Goal: Find specific page/section: Find specific page/section

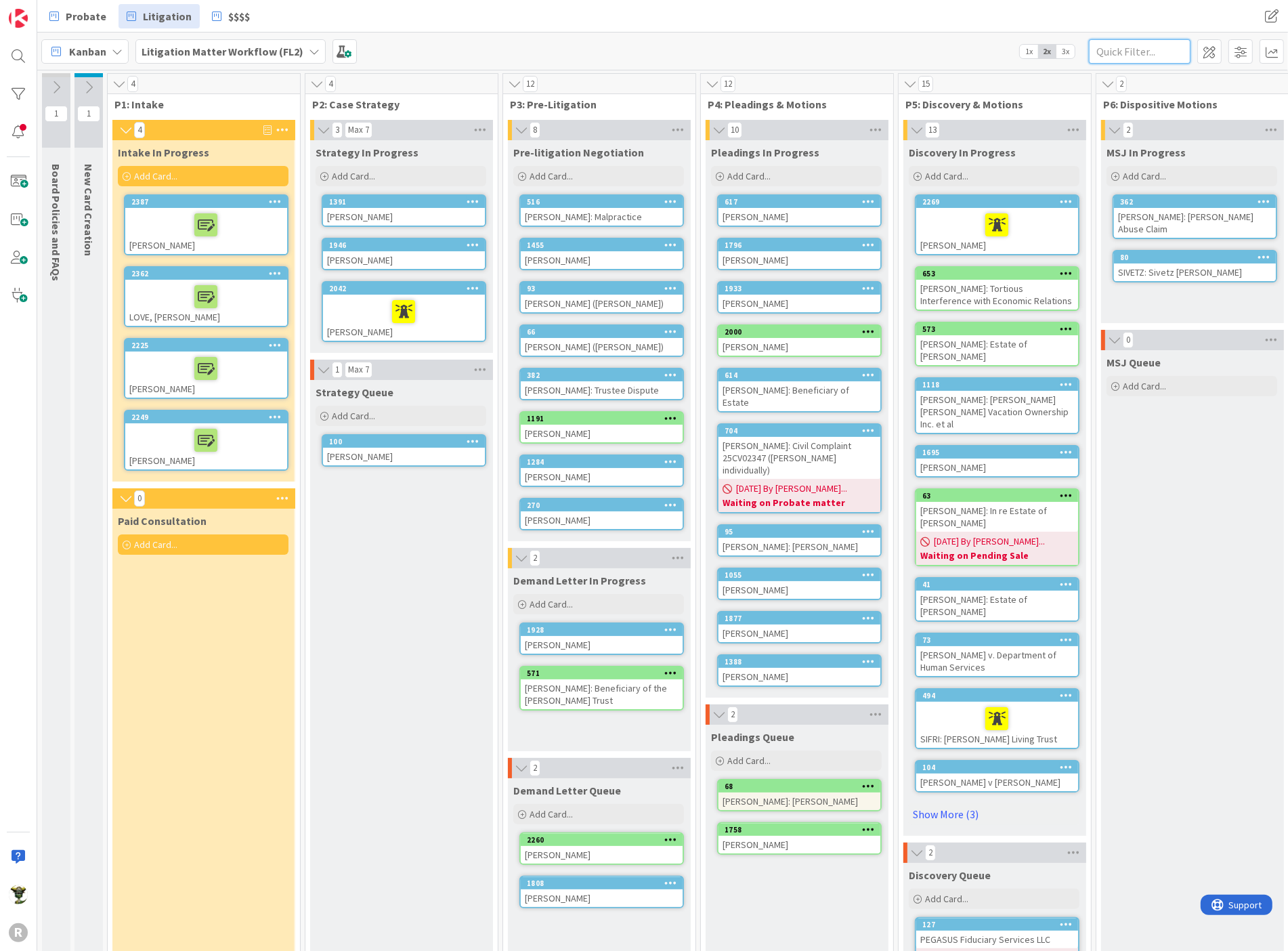
click at [1136, 43] on input "text" at bounding box center [1140, 51] width 102 height 24
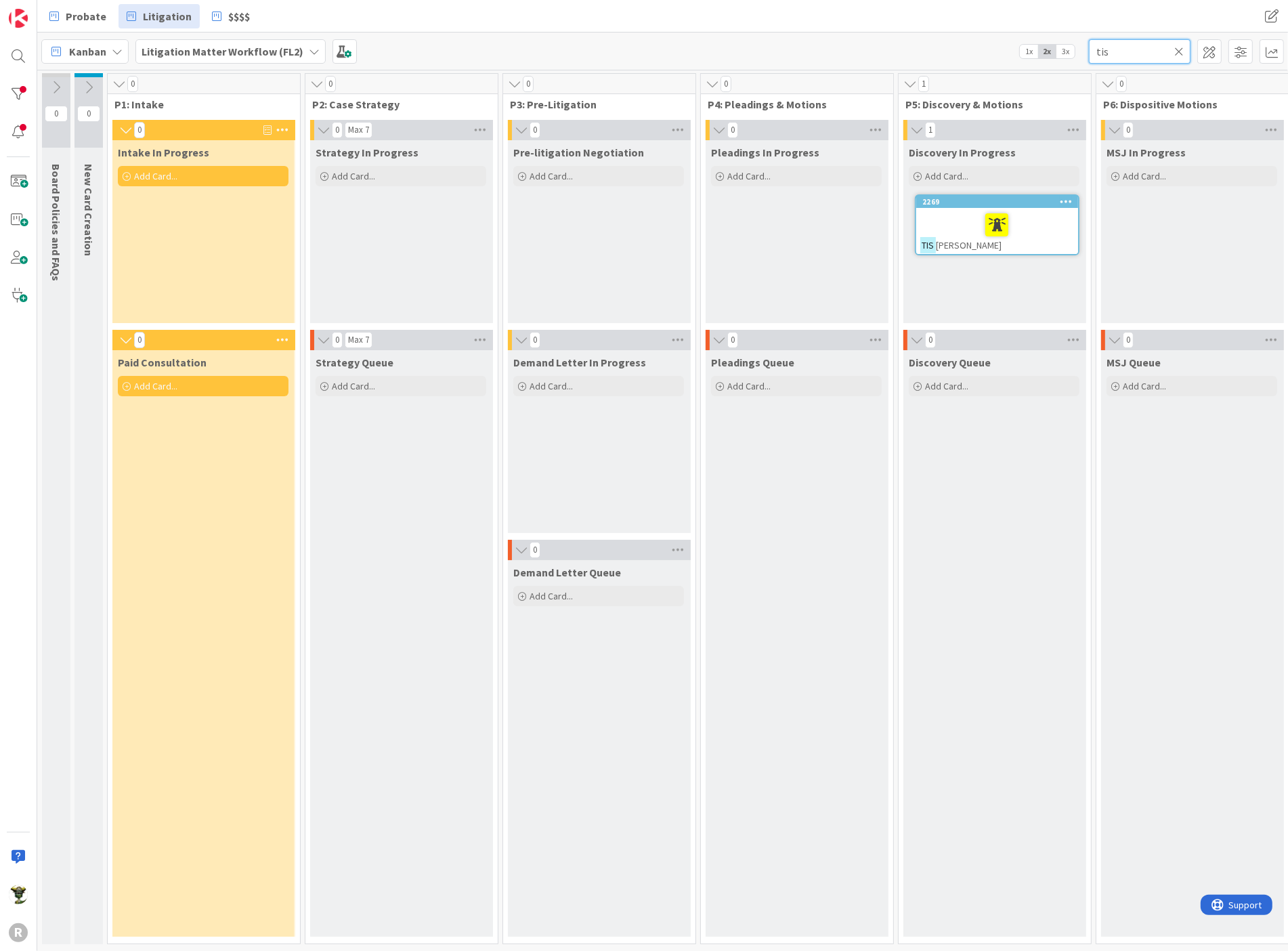
type input "tis"
click at [1048, 238] on div "TIS [PERSON_NAME]" at bounding box center [997, 232] width 162 height 46
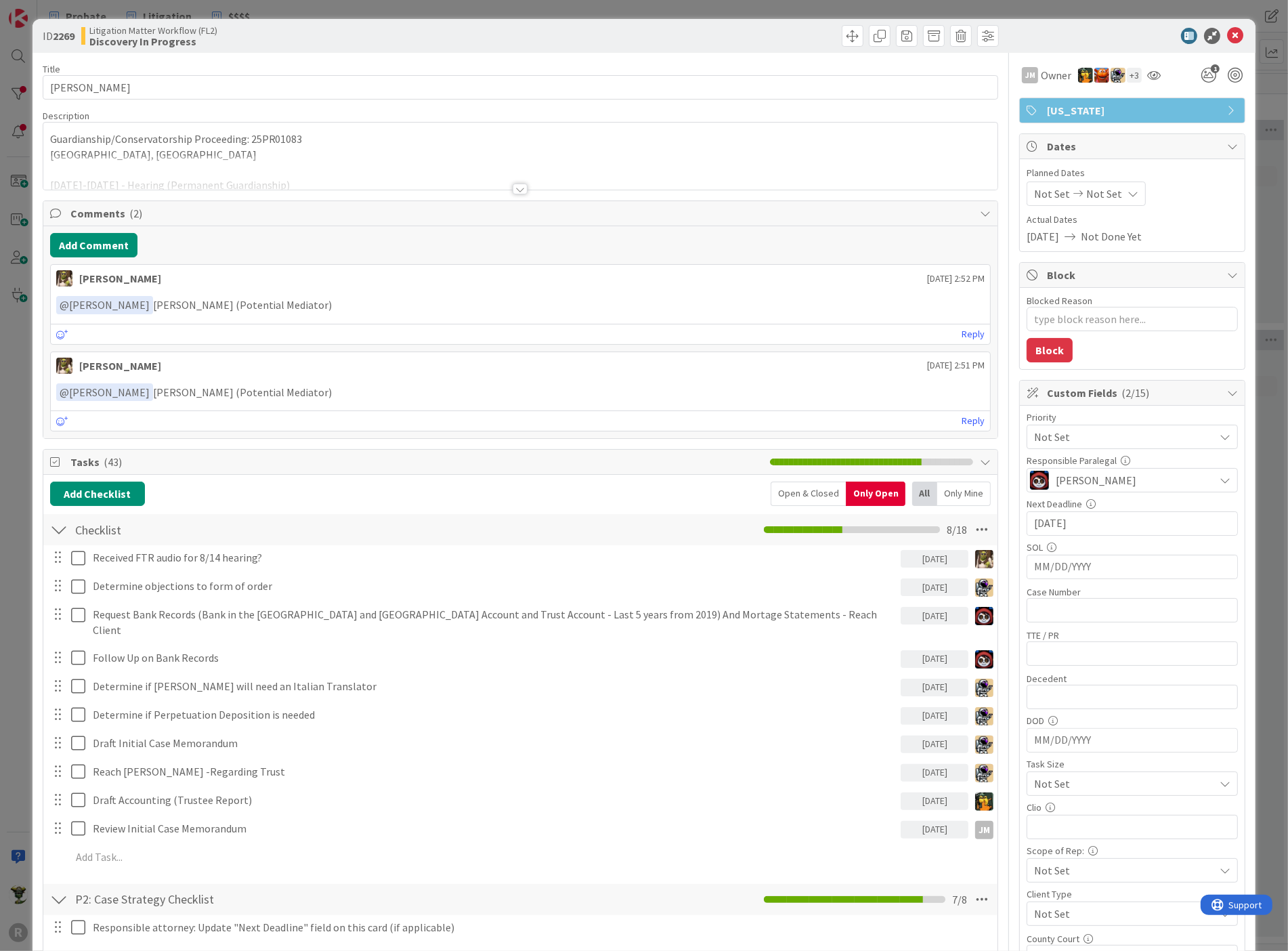
scroll to position [151, 0]
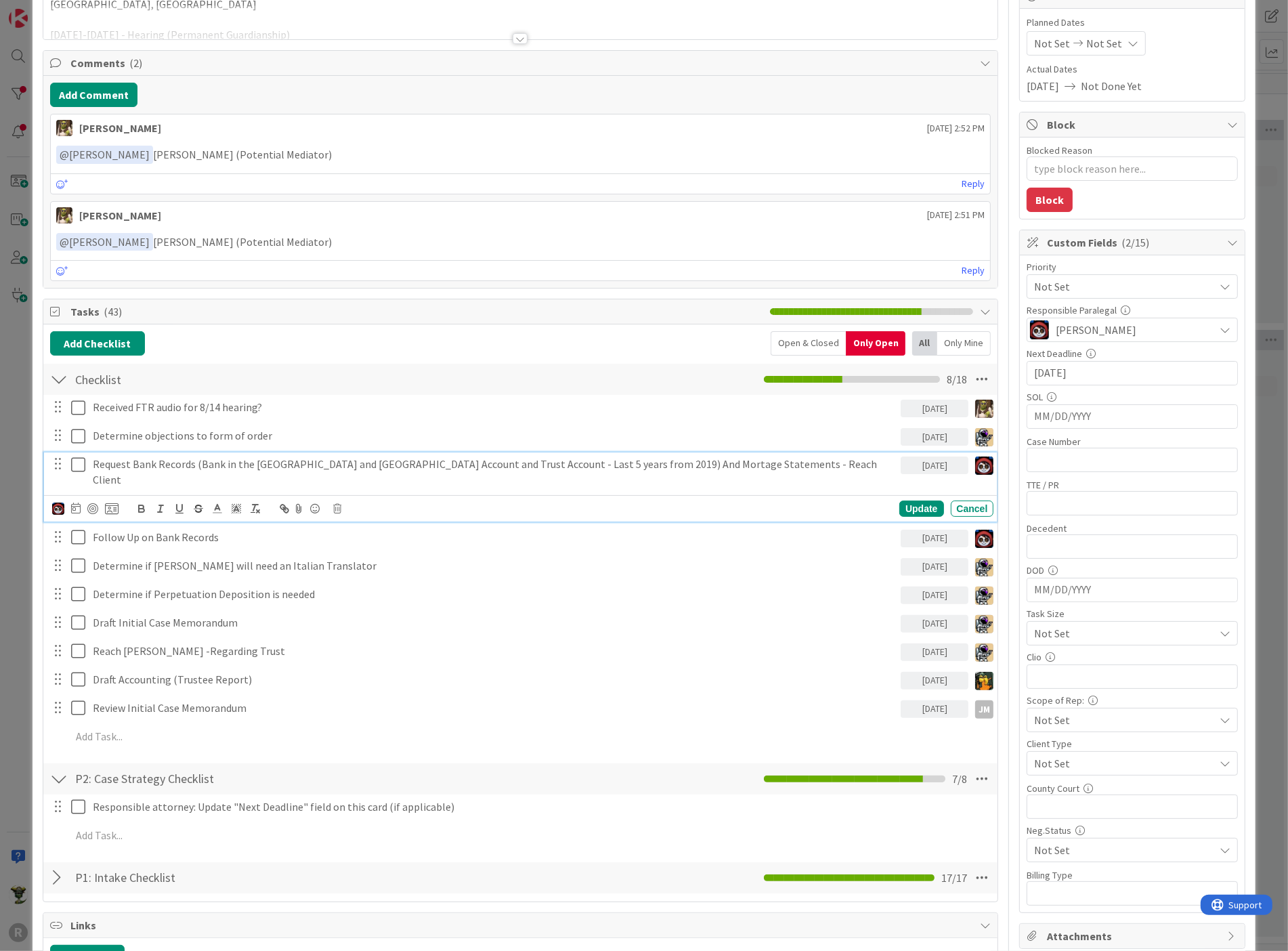
type textarea "x"
drag, startPoint x: 112, startPoint y: 460, endPoint x: 230, endPoint y: 454, distance: 118.2
click at [230, 457] on p "Request Bank Records (Bank in the [GEOGRAPHIC_DATA] and [GEOGRAPHIC_DATA] Accou…" at bounding box center [494, 472] width 803 height 30
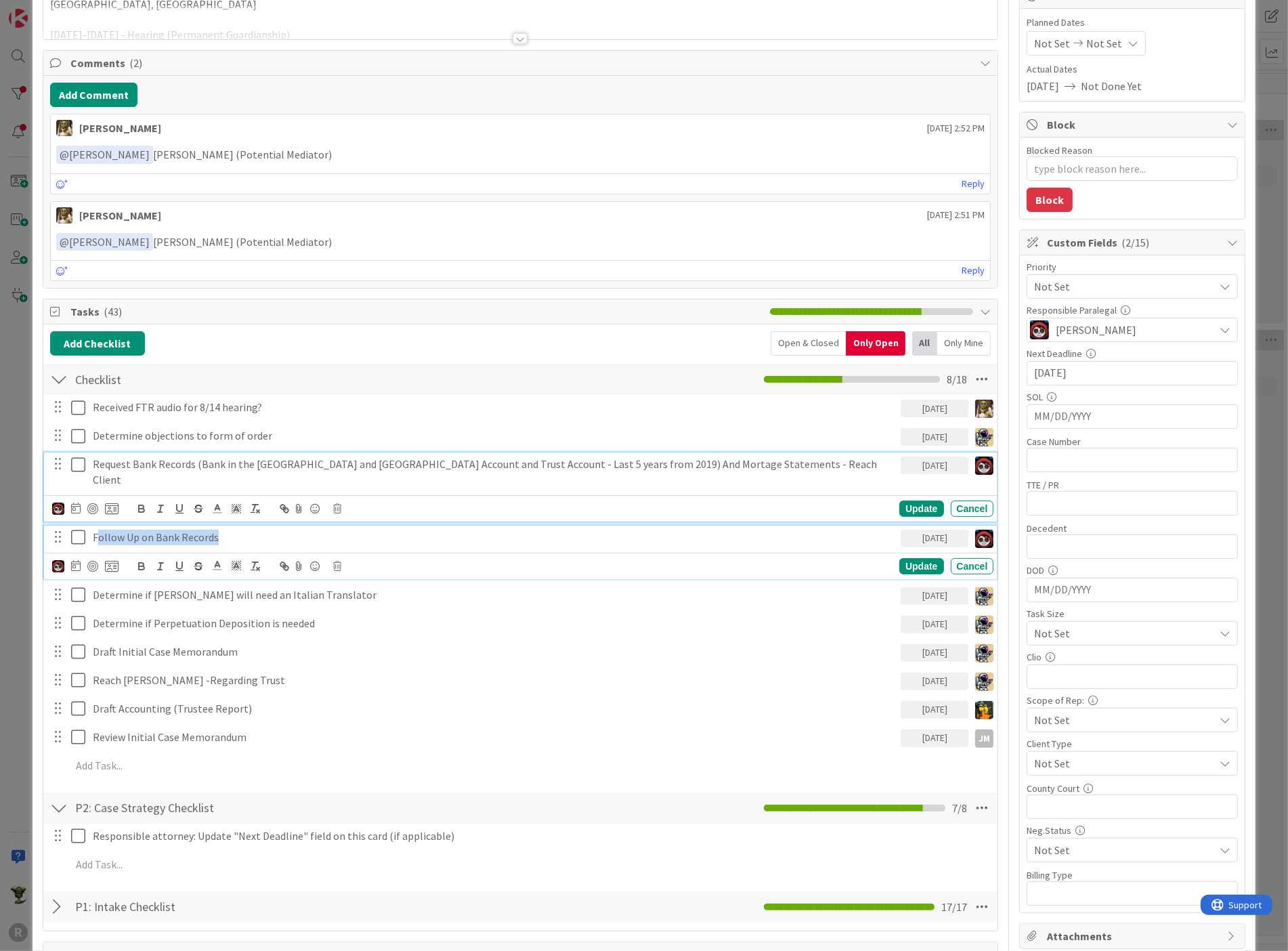
drag, startPoint x: 95, startPoint y: 507, endPoint x: 238, endPoint y: 510, distance: 143.0
click at [238, 526] on div "Follow Up on Bank Records" at bounding box center [494, 538] width 814 height 24
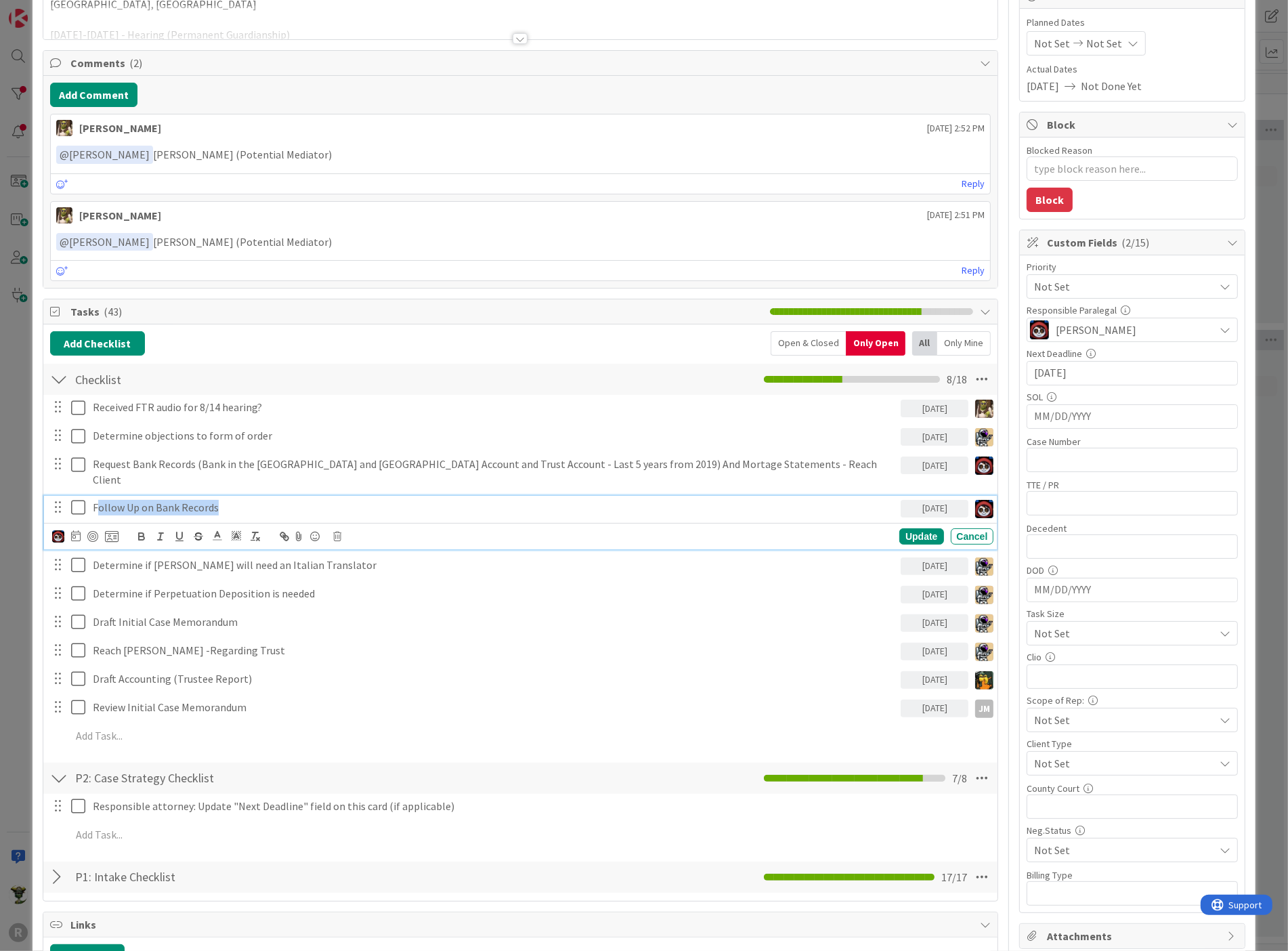
scroll to position [122, 0]
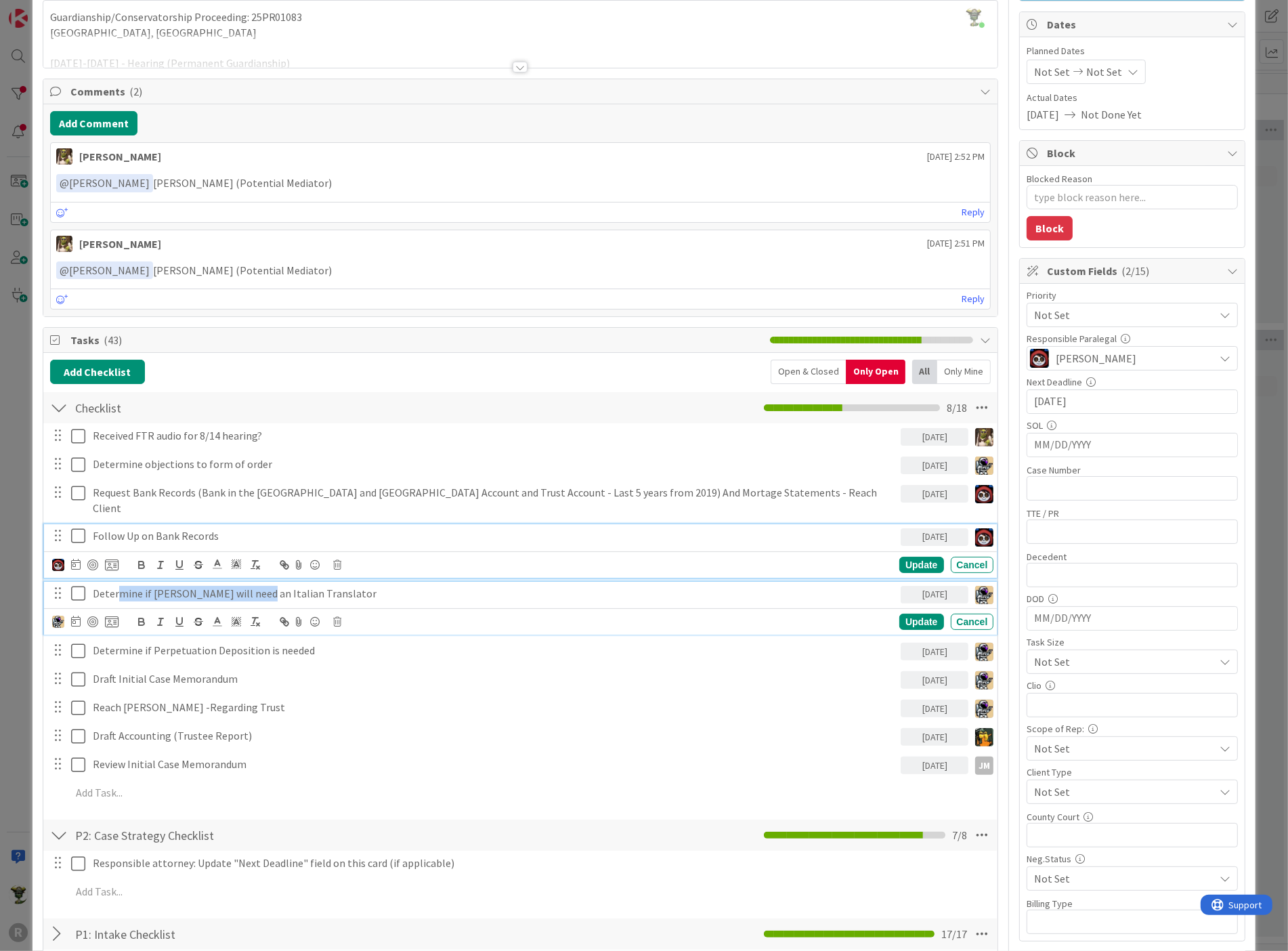
drag, startPoint x: 120, startPoint y: 573, endPoint x: 250, endPoint y: 574, distance: 130.0
click at [250, 586] on p "Determine if [PERSON_NAME] will need an Italian Translator" at bounding box center [494, 593] width 803 height 15
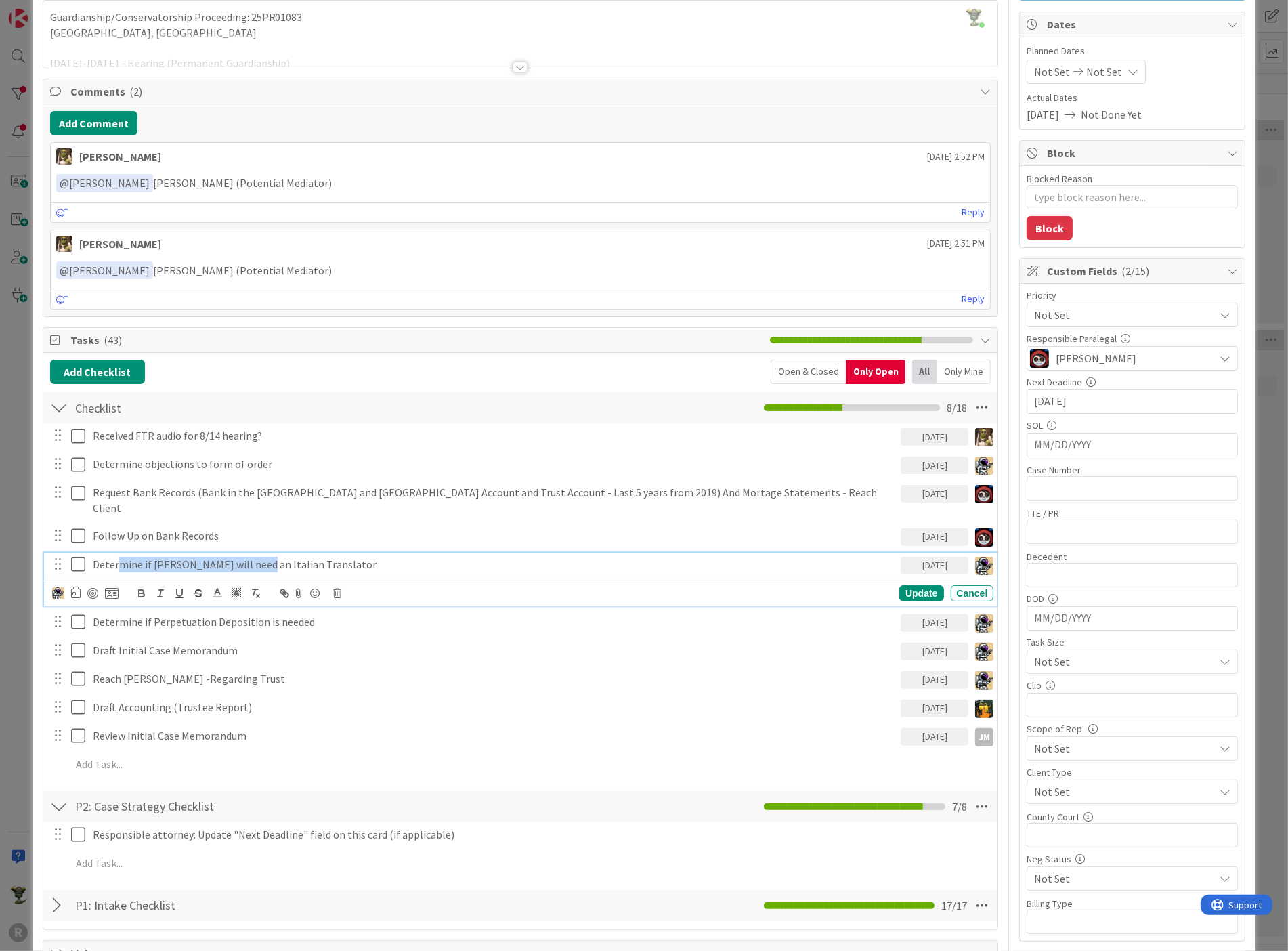
scroll to position [93, 0]
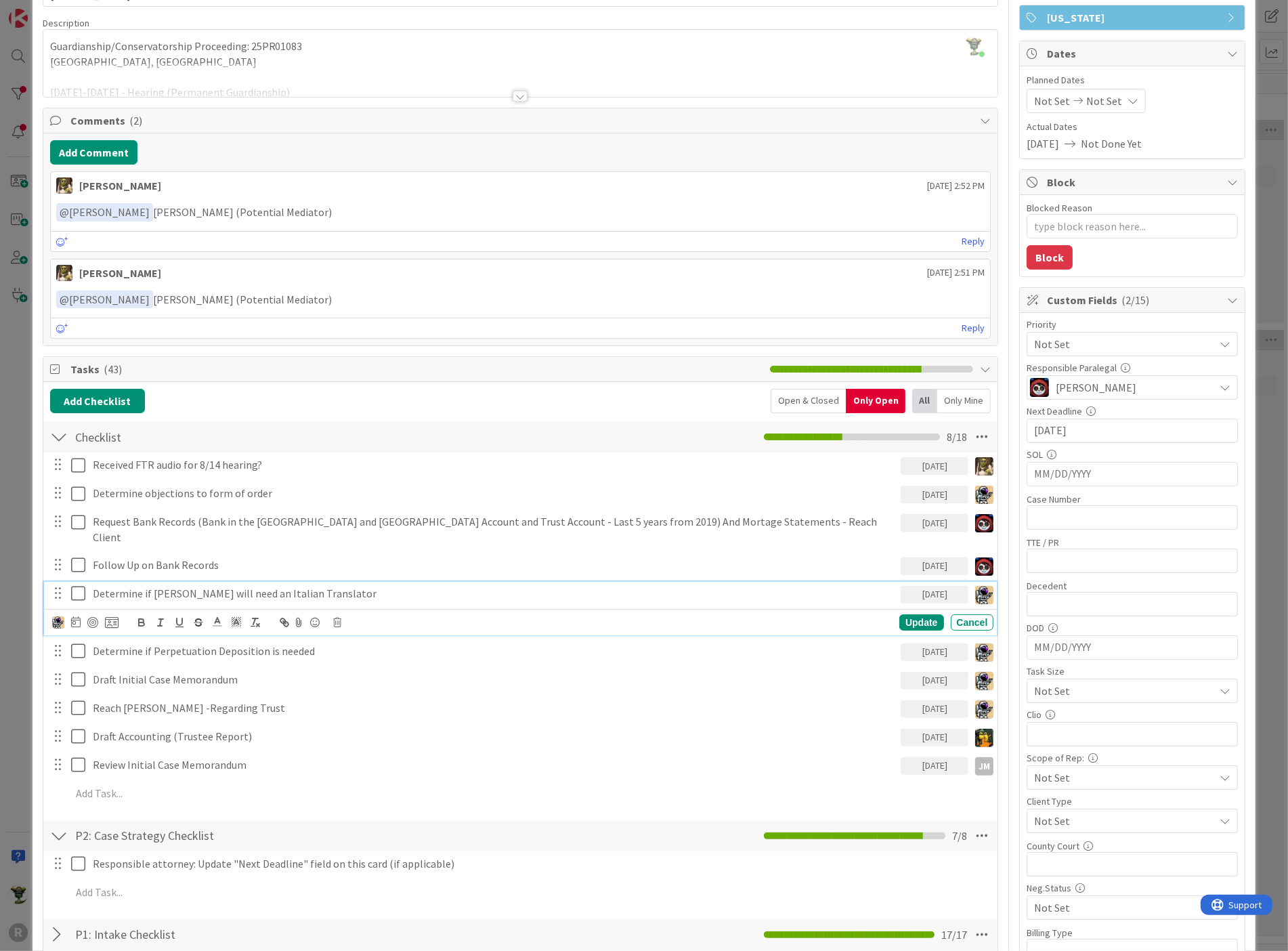
click at [231, 344] on div "Title 14 / 128 [PERSON_NAME] Description [PERSON_NAME] just joined Guardianship…" at bounding box center [521, 720] width 956 height 1521
